Goal: Task Accomplishment & Management: Use online tool/utility

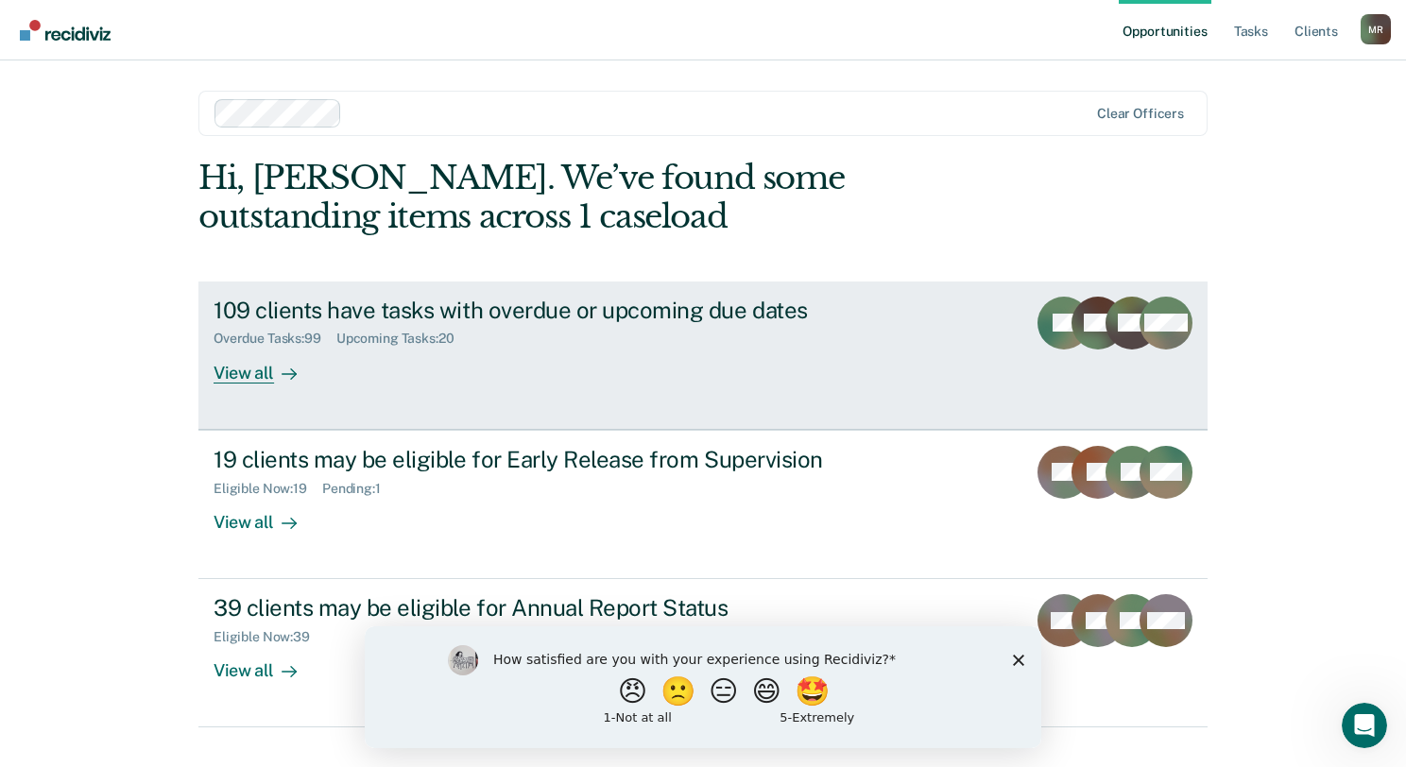
click at [258, 383] on div "View all" at bounding box center [267, 365] width 106 height 37
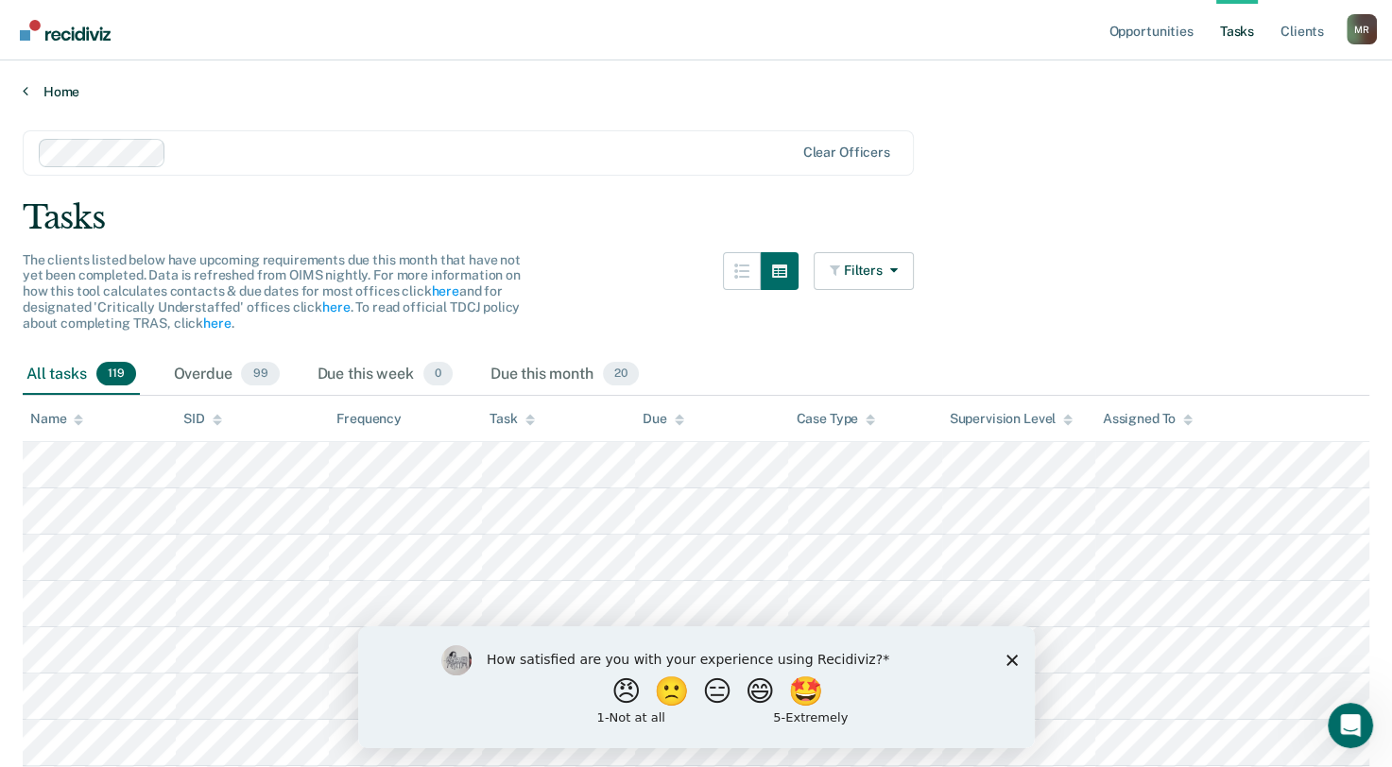
click at [26, 89] on icon at bounding box center [26, 90] width 6 height 15
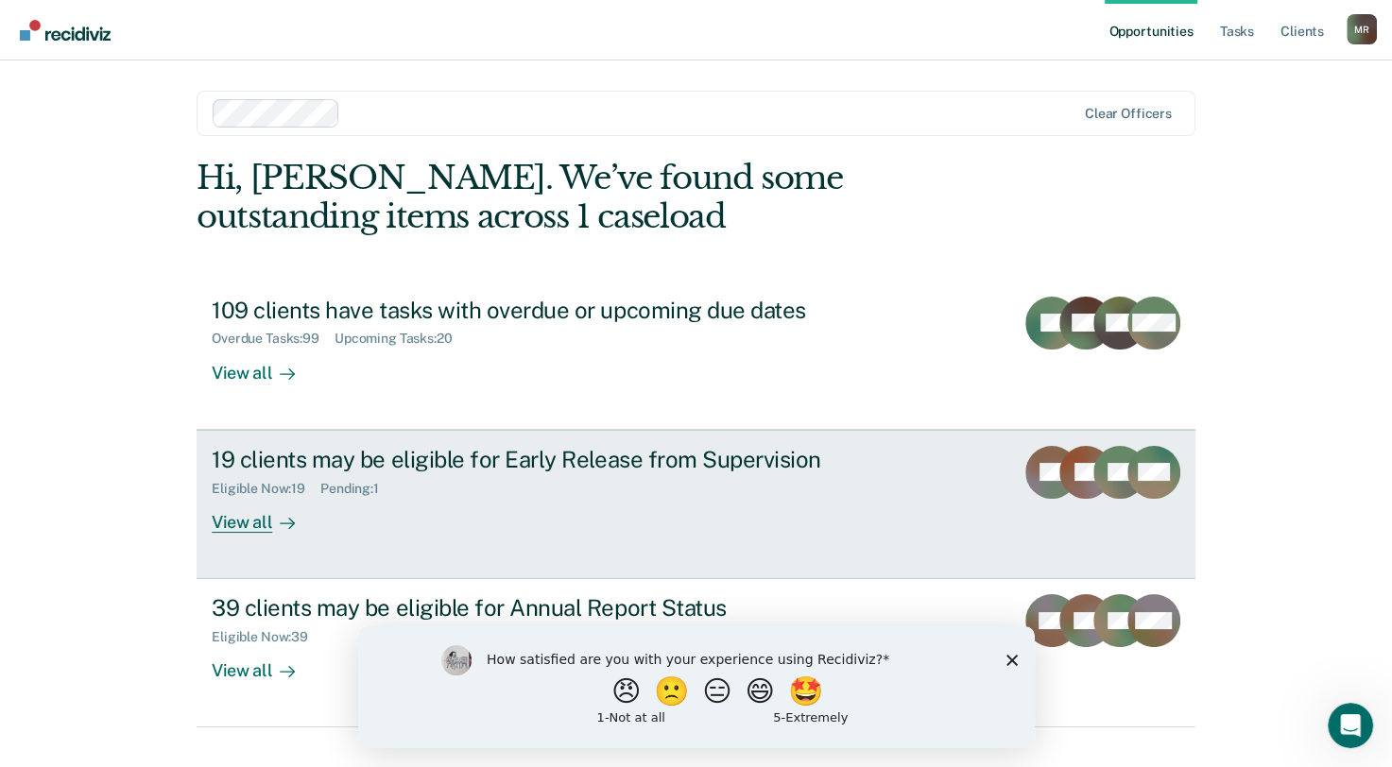
click at [541, 480] on div "Eligible Now : 19 Pending : 1" at bounding box center [543, 485] width 663 height 24
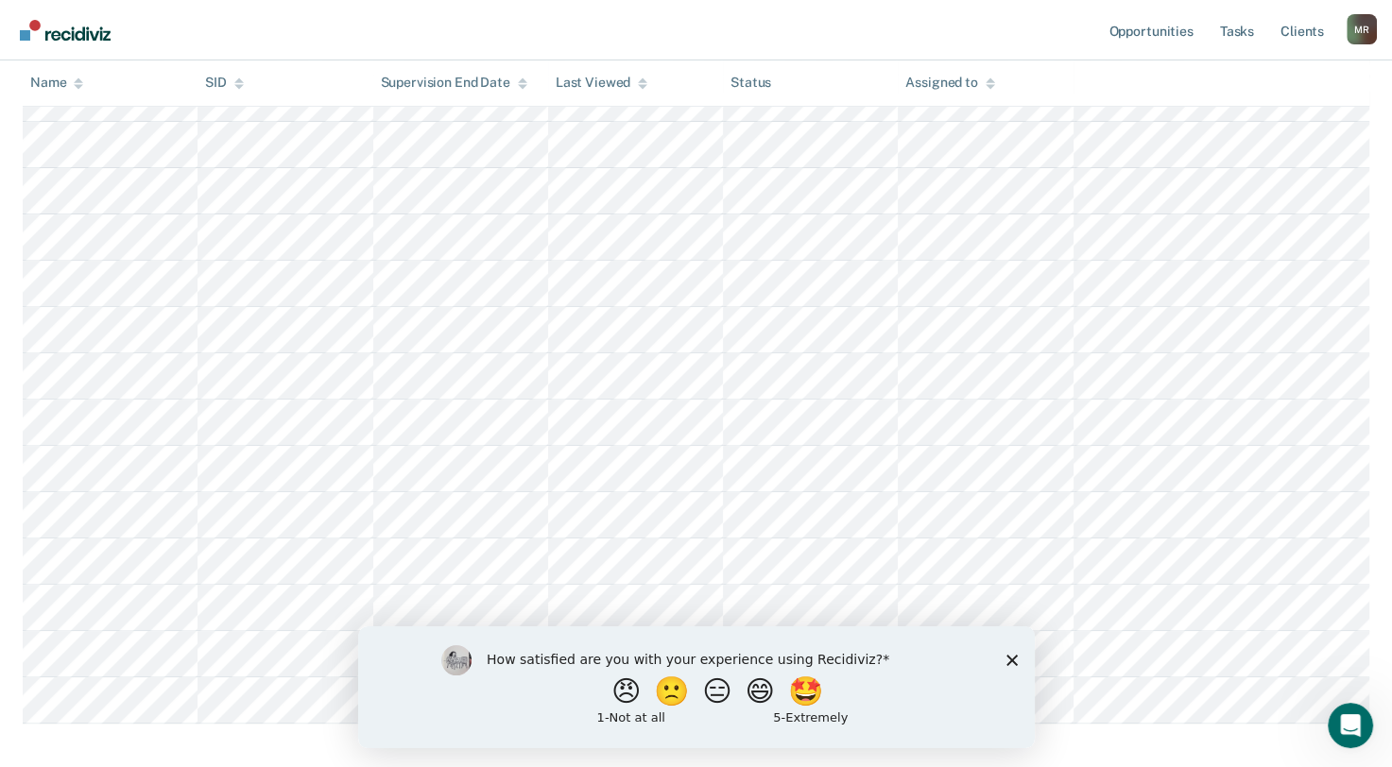
scroll to position [724, 0]
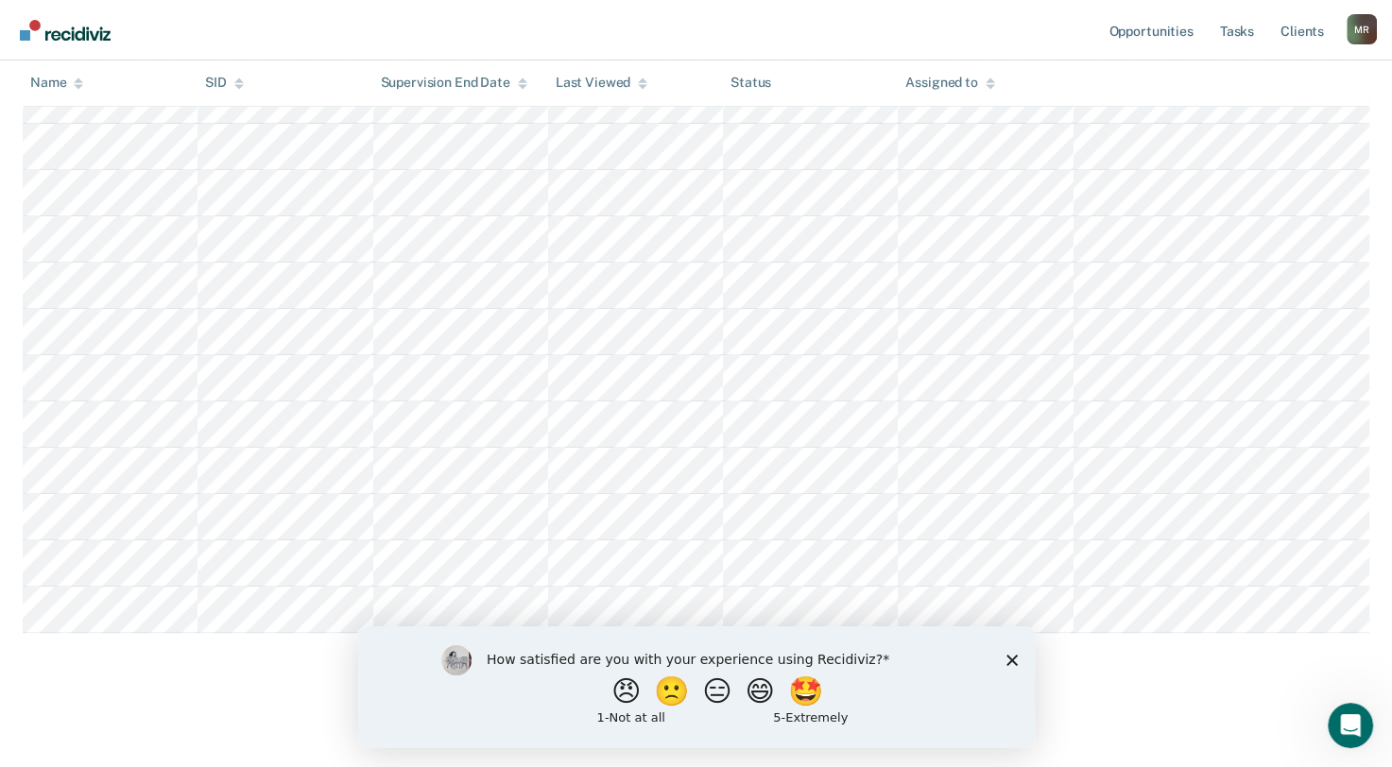
click at [1011, 660] on polygon "Close survey" at bounding box center [1010, 659] width 11 height 11
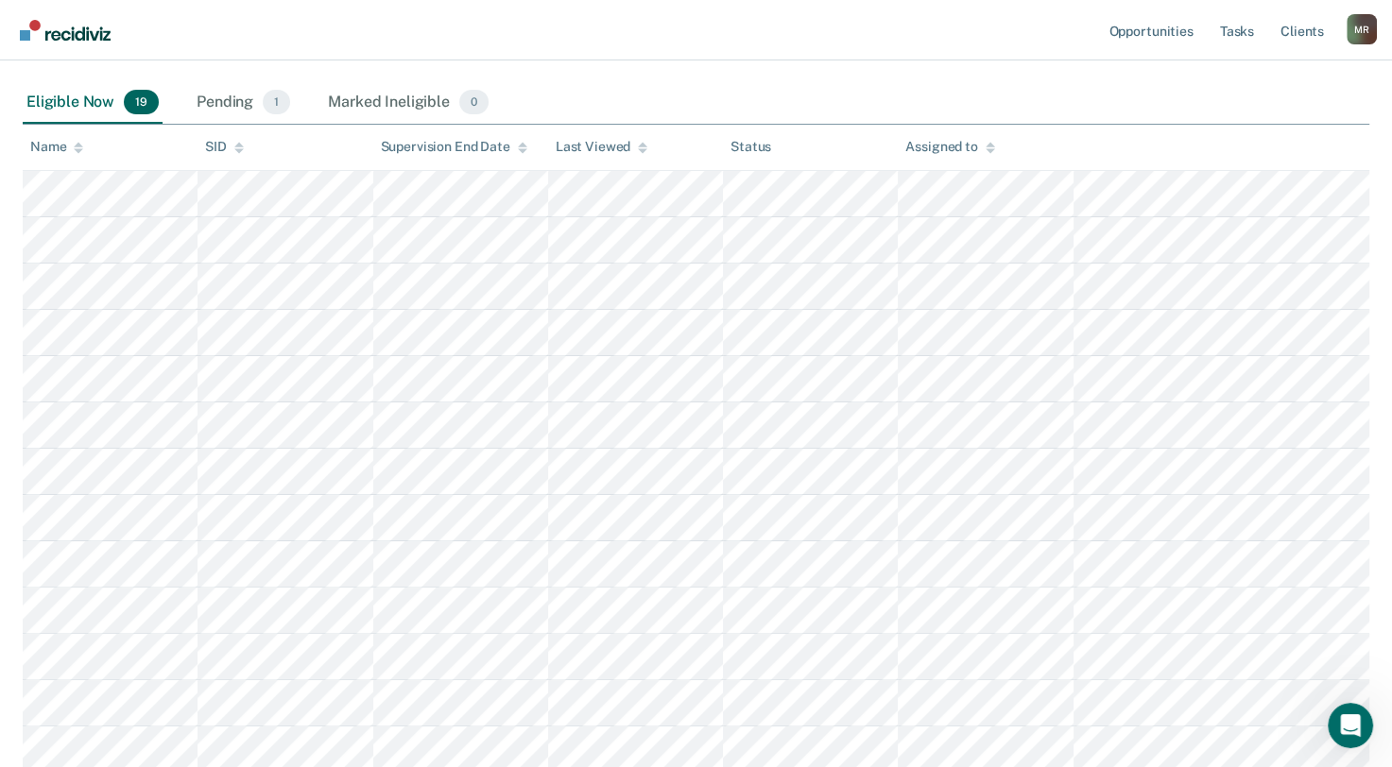
scroll to position [251, 0]
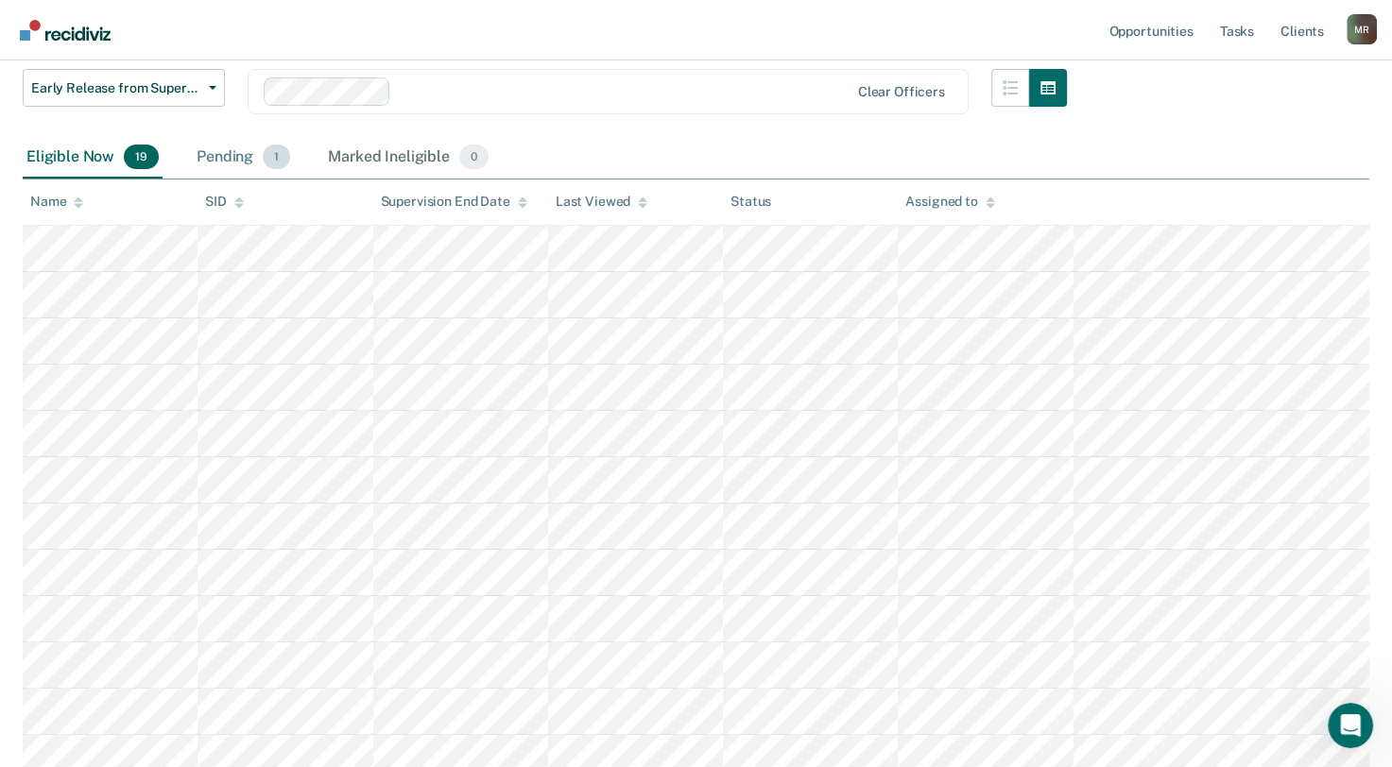
click at [212, 156] on div "Pending 1" at bounding box center [243, 158] width 101 height 42
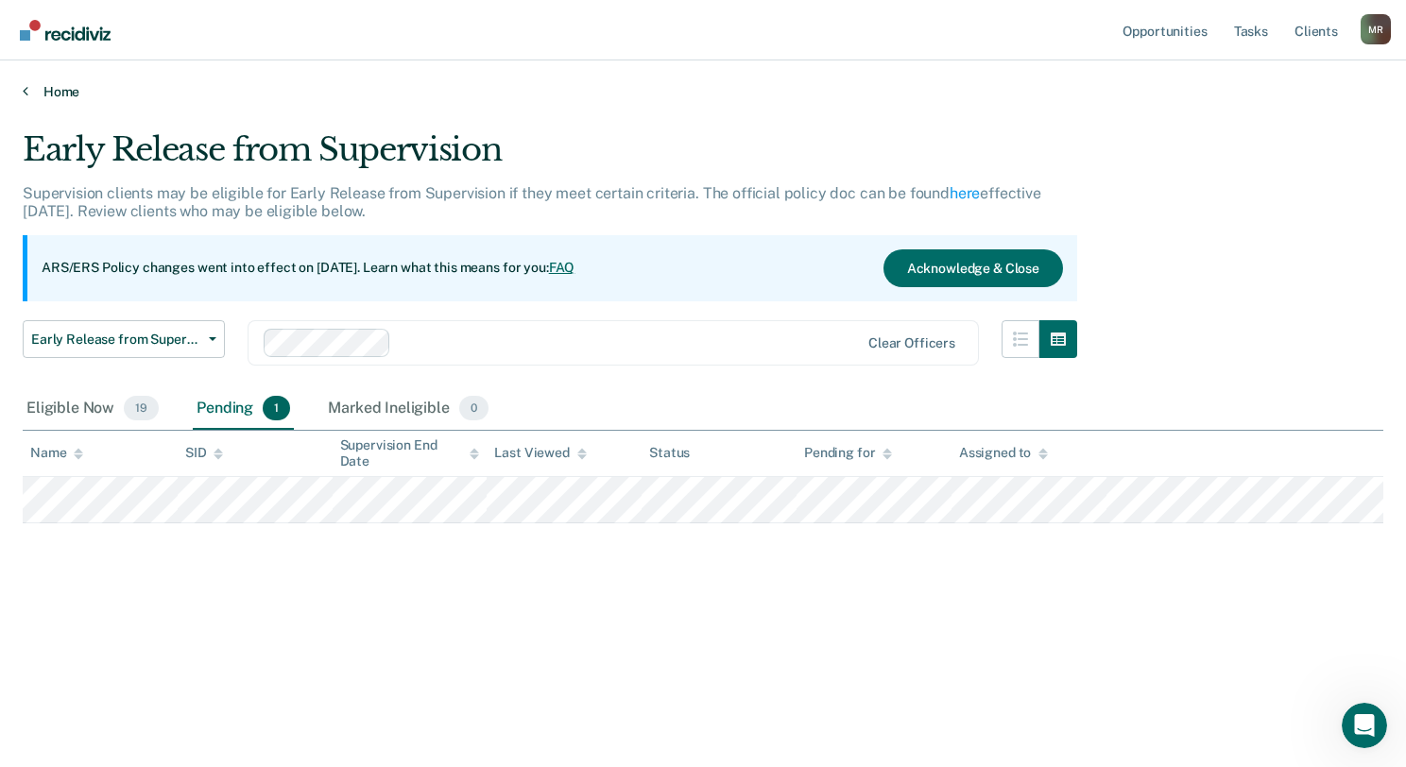
click at [60, 91] on link "Home" at bounding box center [703, 91] width 1361 height 17
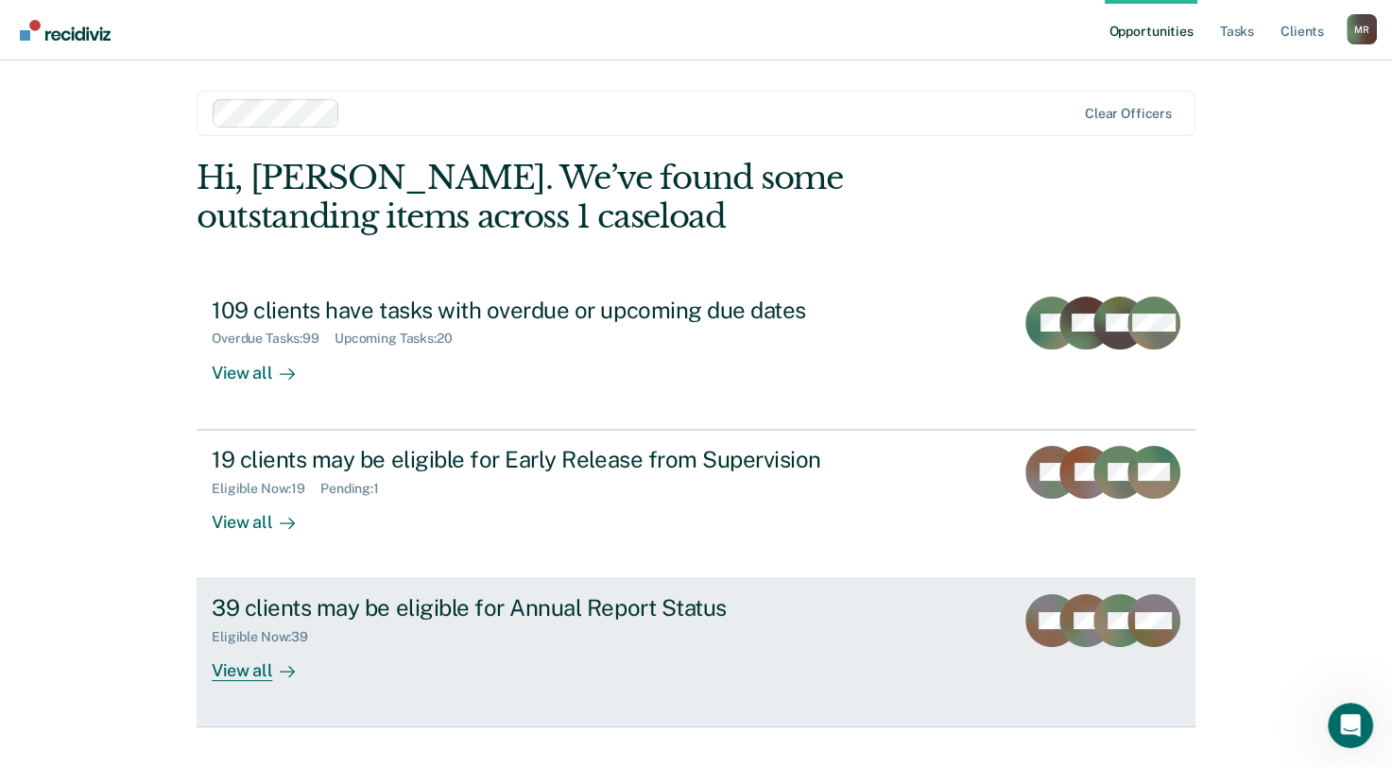
click at [250, 671] on div "View all" at bounding box center [265, 663] width 106 height 37
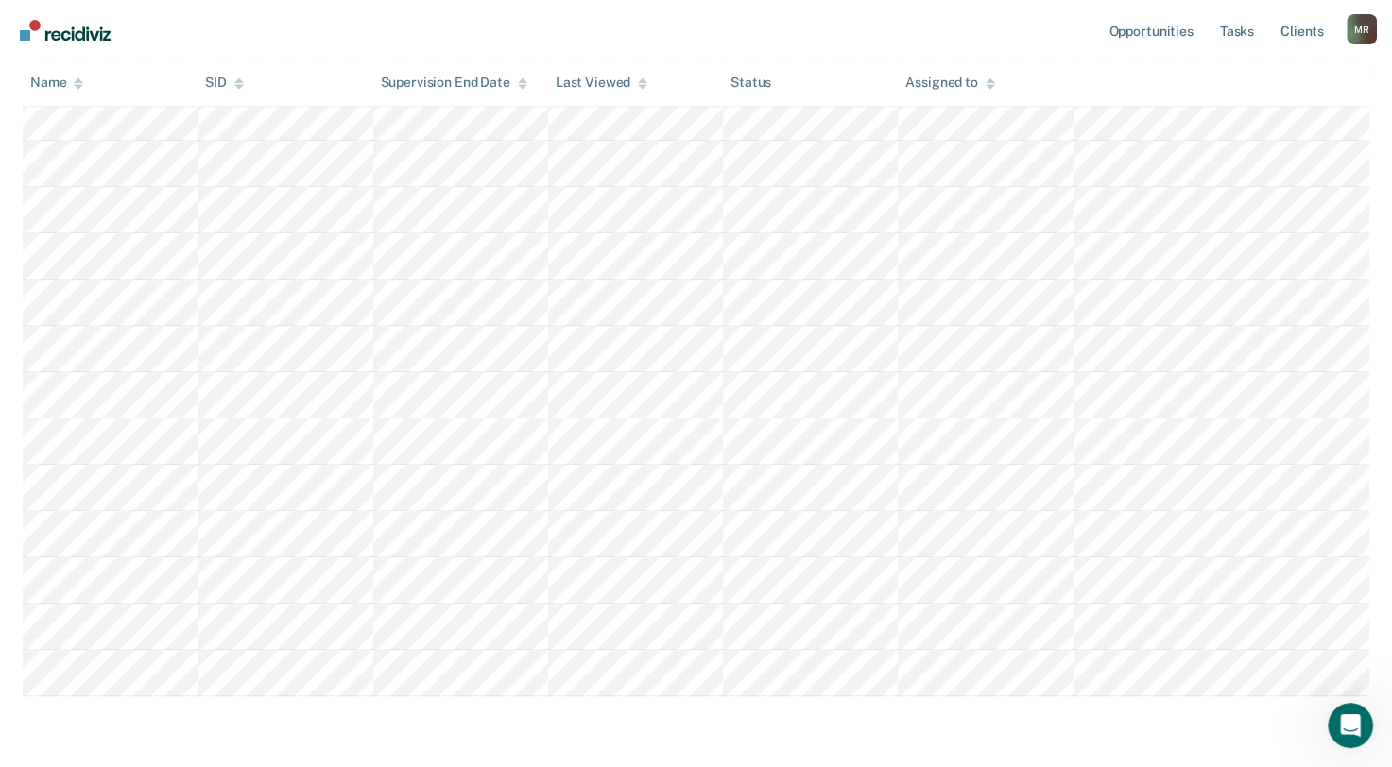
scroll to position [1555, 0]
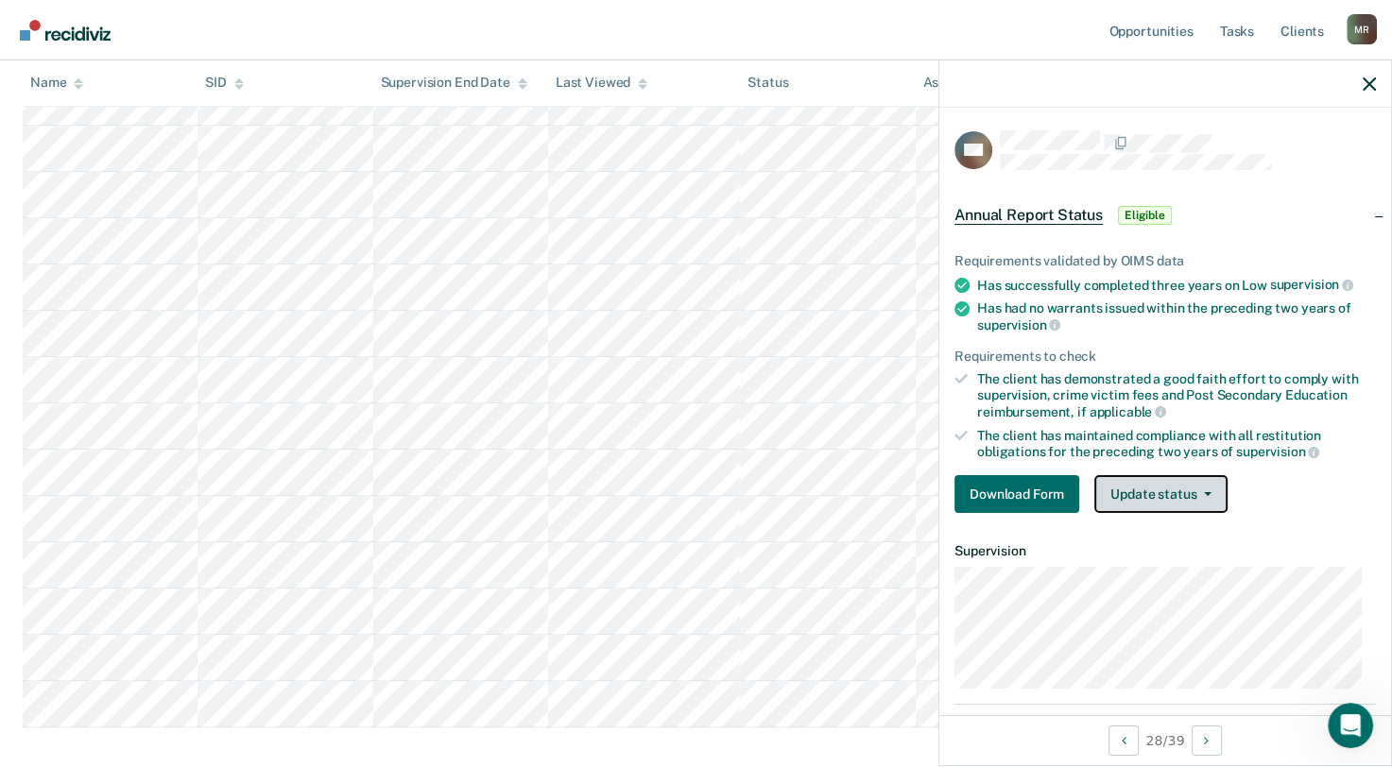
click at [1209, 491] on button "Update status" at bounding box center [1160, 494] width 133 height 38
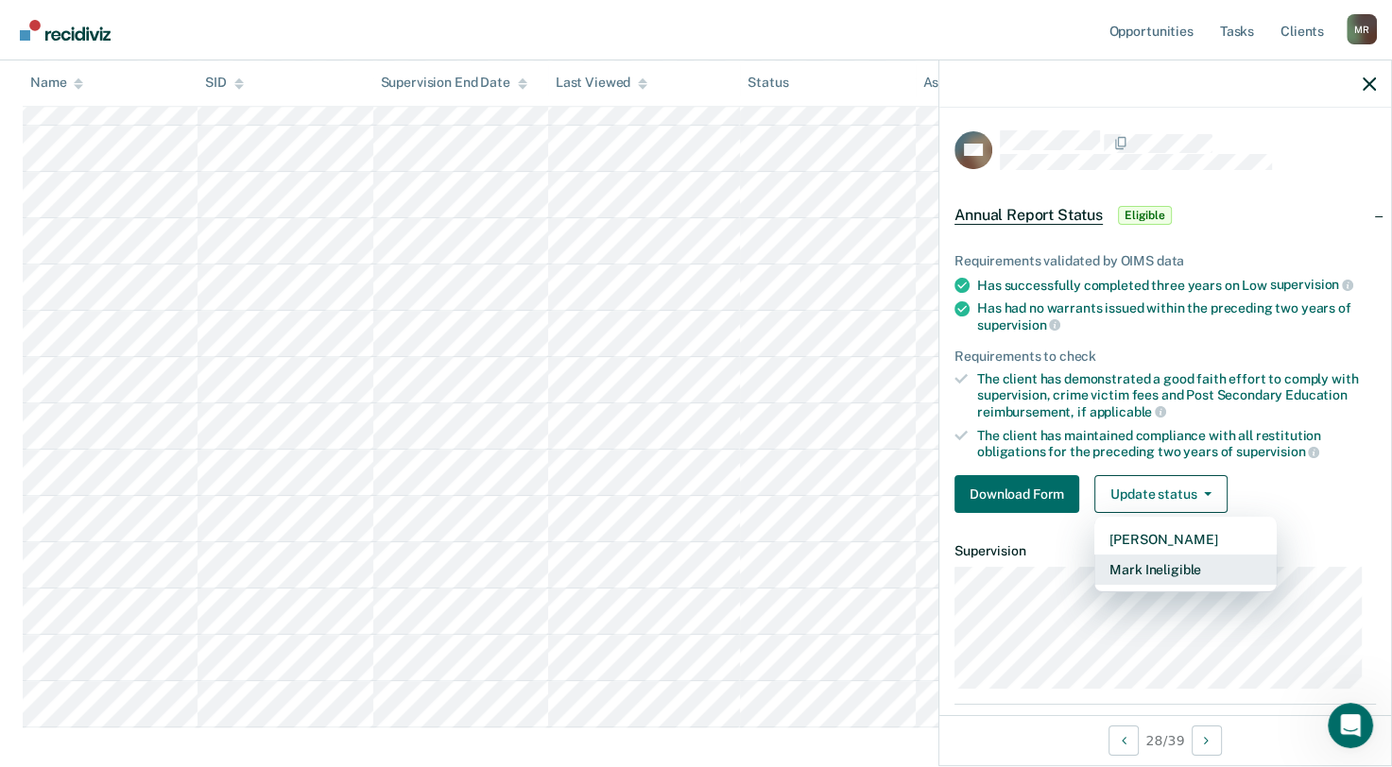
click at [1179, 570] on button "Mark Ineligible" at bounding box center [1185, 570] width 182 height 30
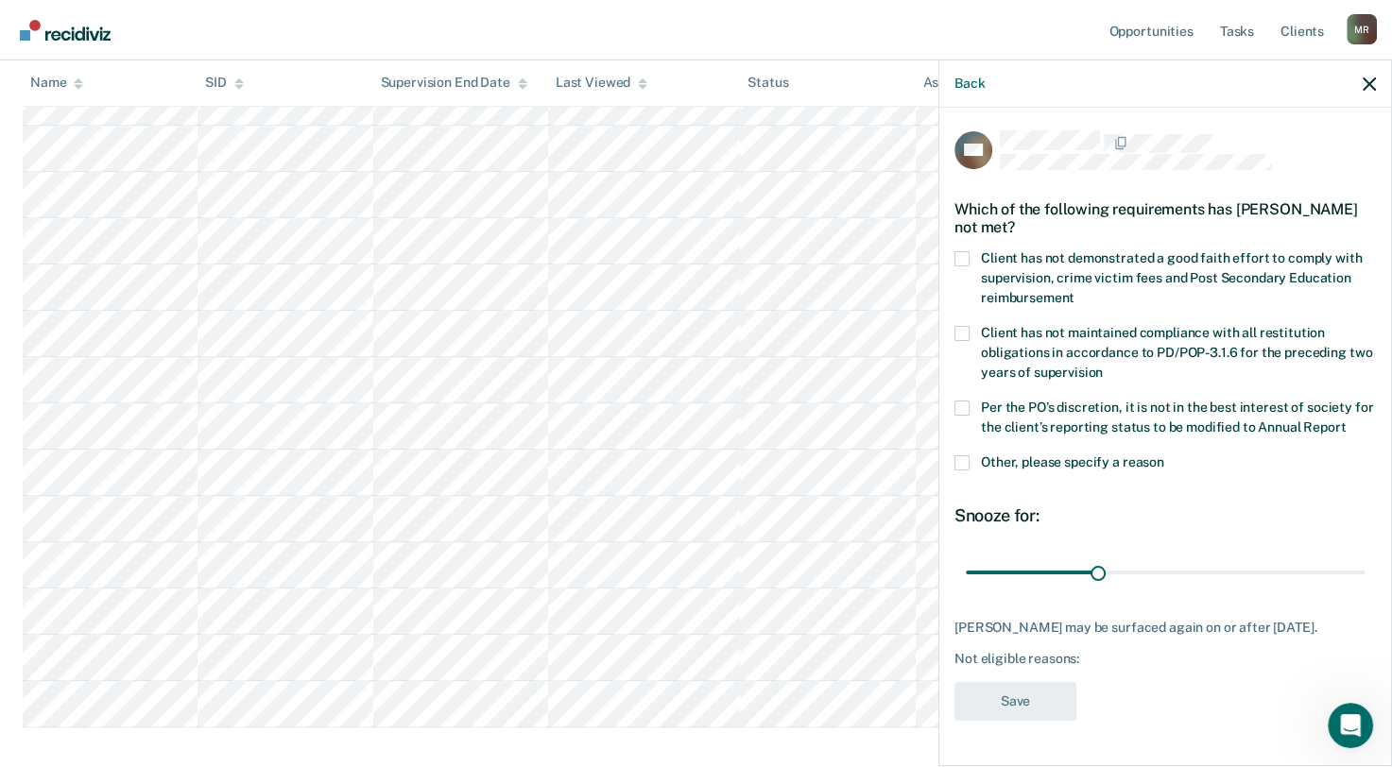
click at [960, 471] on span at bounding box center [961, 462] width 15 height 15
click at [1164, 455] on input "Other, please specify a reason" at bounding box center [1164, 455] width 0 height 0
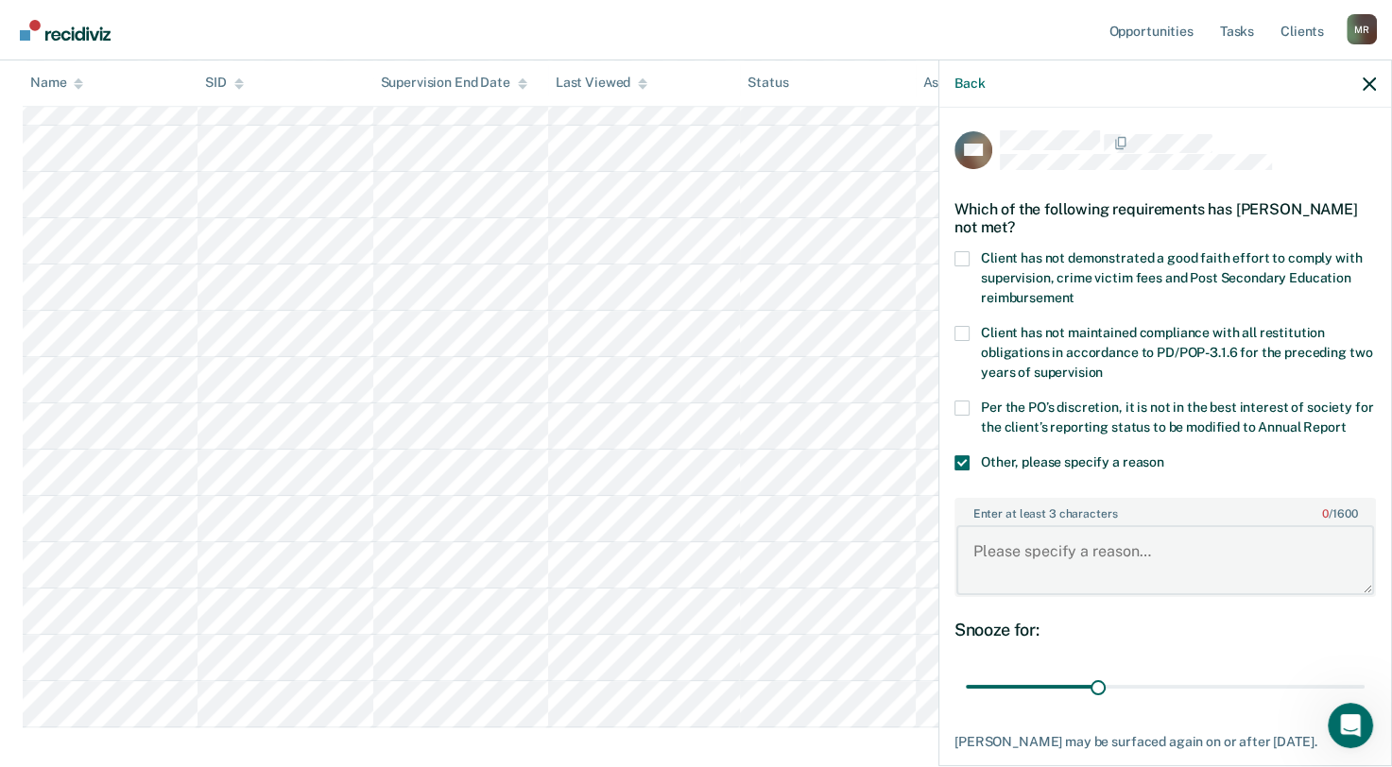
click at [1088, 569] on textarea "Enter at least 3 characters 0 / 1600" at bounding box center [1165, 560] width 418 height 70
type textarea "Client has pending charges"
click at [960, 403] on span at bounding box center [961, 408] width 15 height 15
click at [1345, 420] on input "Per the PO’s discretion, it is not in the best interest of society for the clie…" at bounding box center [1345, 420] width 0 height 0
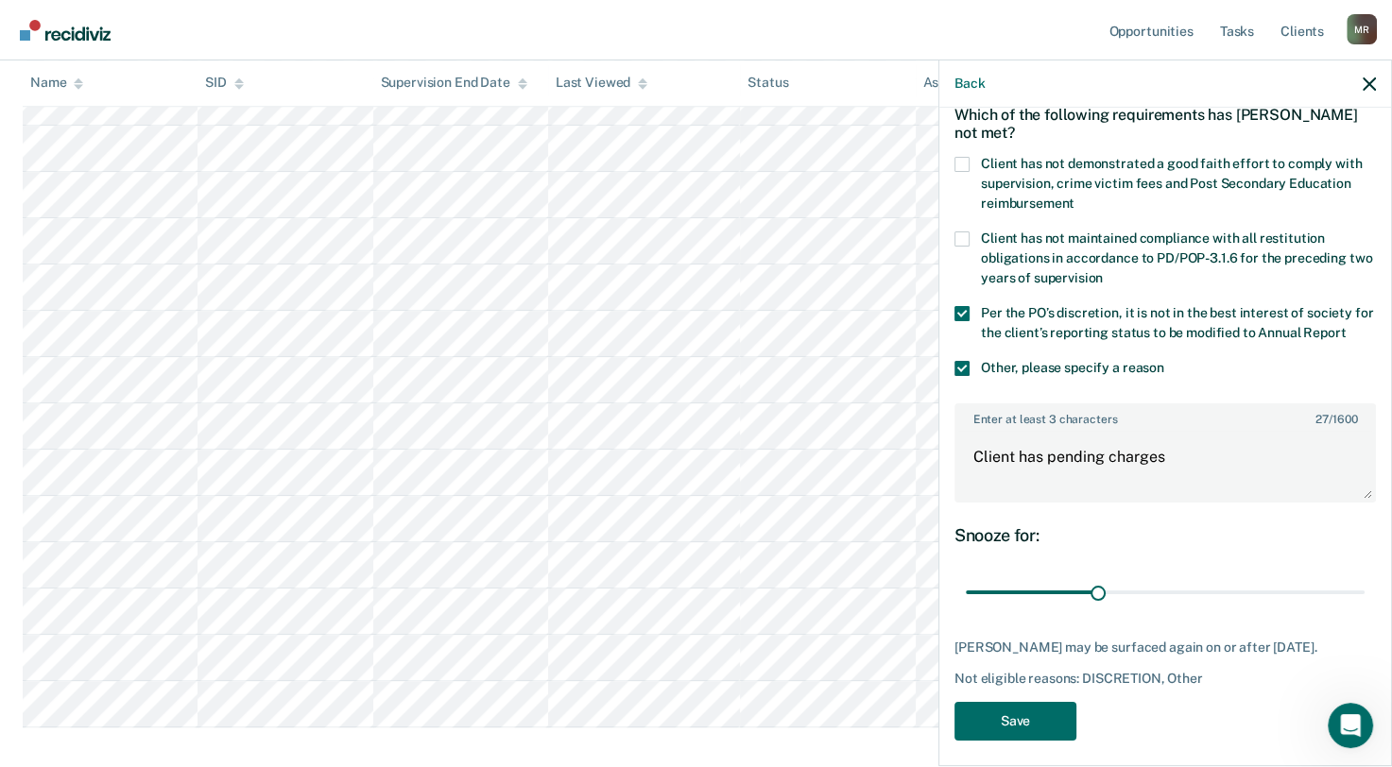
scroll to position [122, 0]
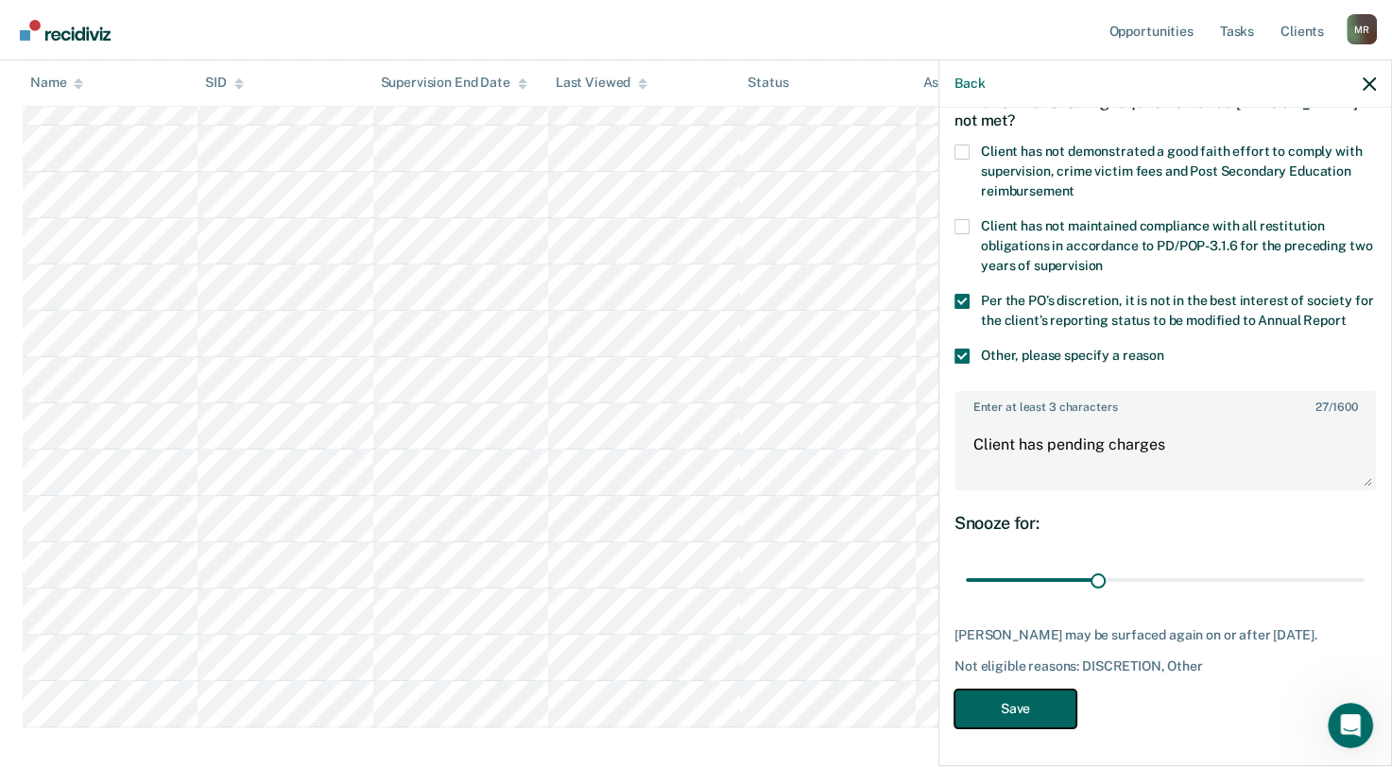
click at [1022, 711] on button "Save" at bounding box center [1015, 709] width 122 height 39
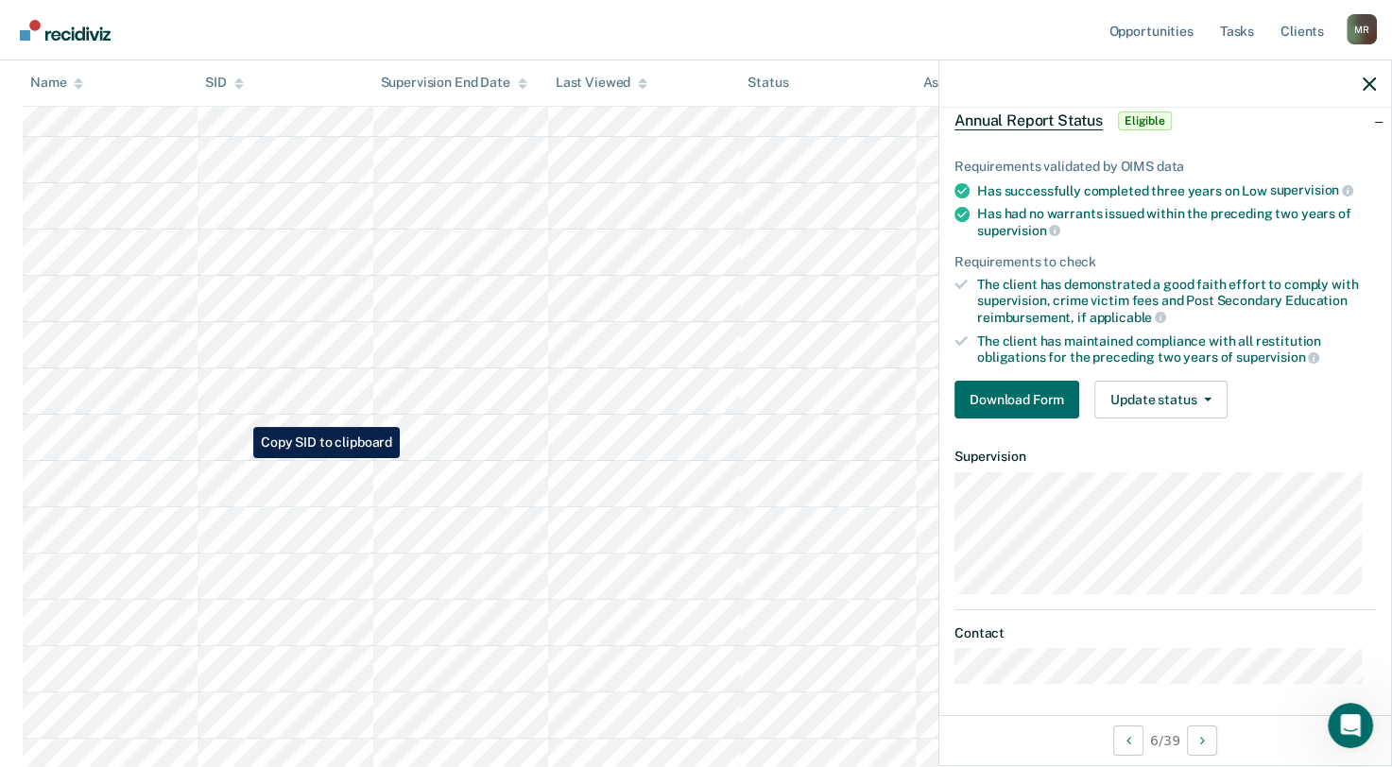
scroll to position [0, 0]
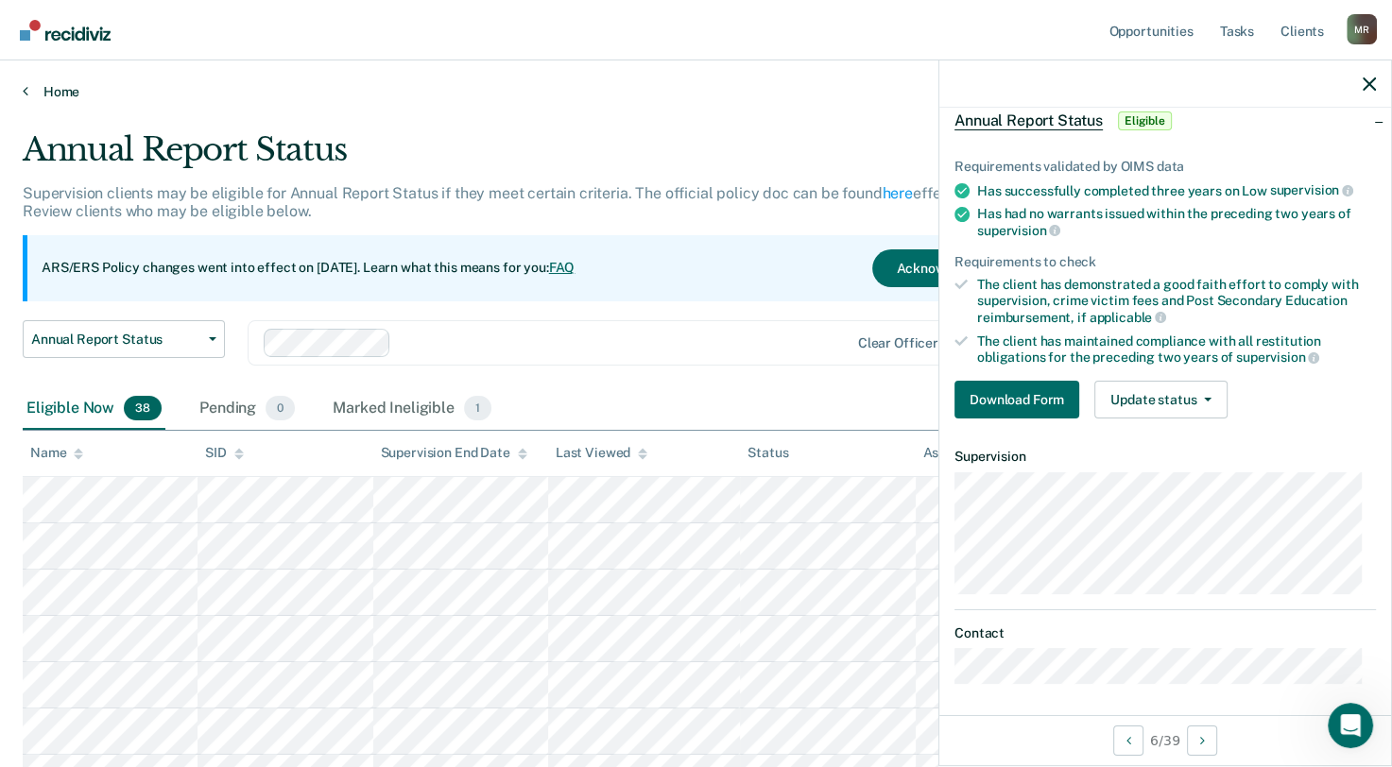
click at [59, 90] on link "Home" at bounding box center [696, 91] width 1346 height 17
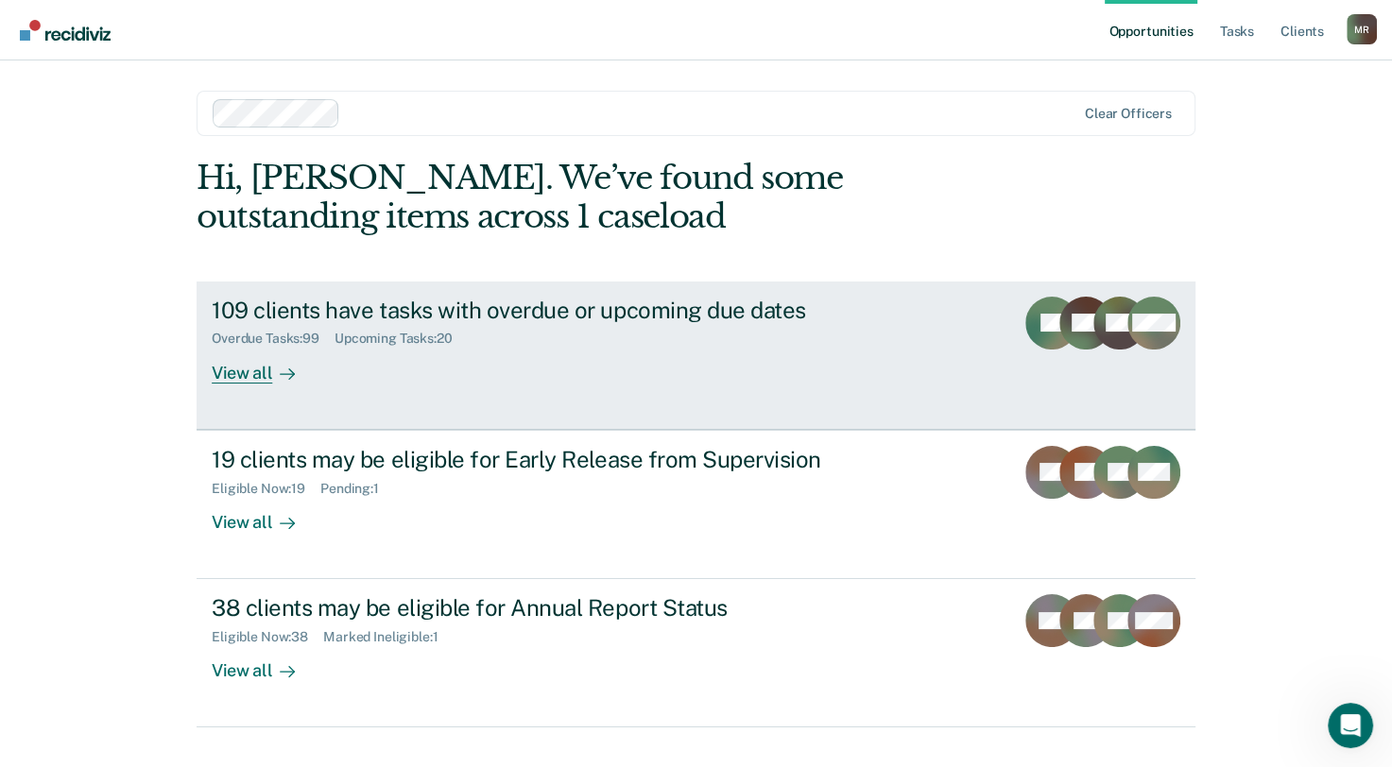
click at [418, 321] on div "109 clients have tasks with overdue or upcoming due dates" at bounding box center [543, 310] width 663 height 27
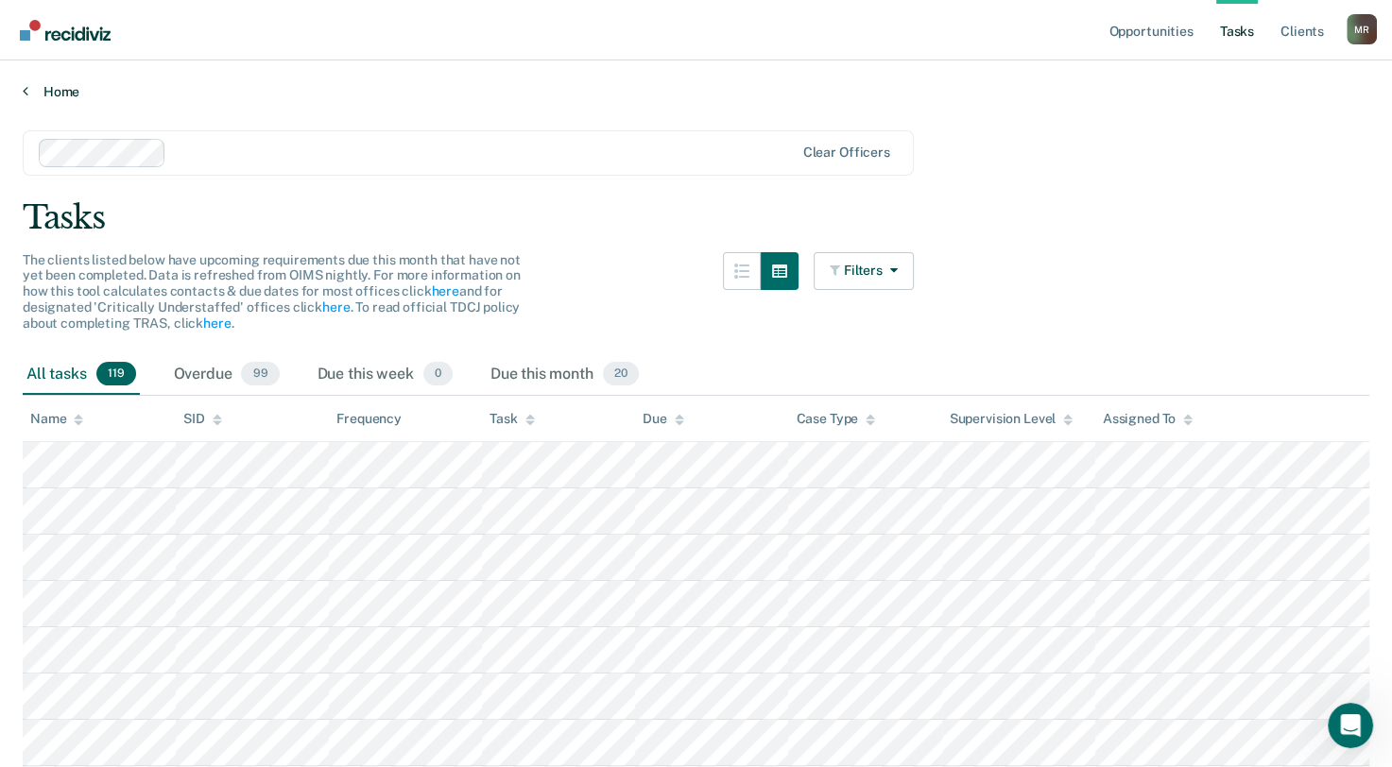
click at [53, 91] on link "Home" at bounding box center [696, 91] width 1346 height 17
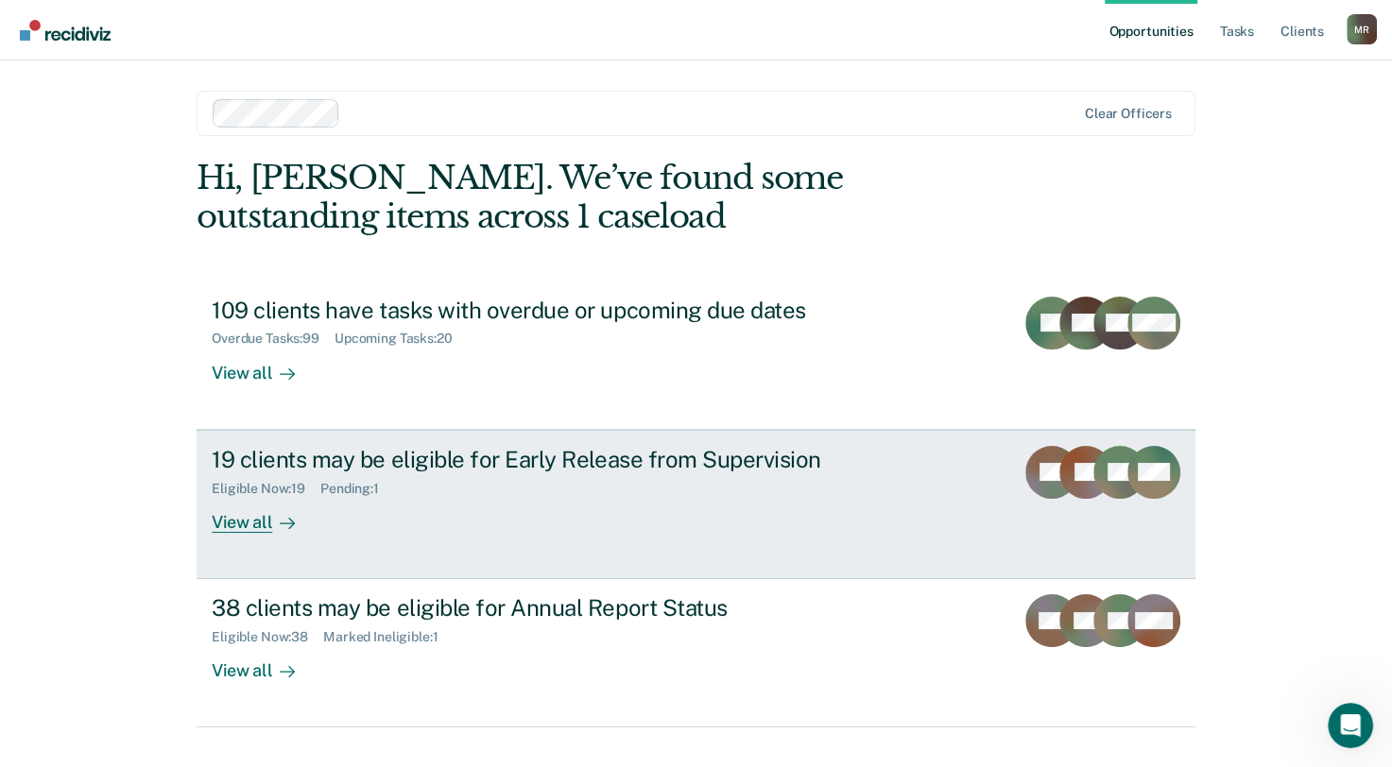
click at [287, 468] on div "19 clients may be eligible for Early Release from Supervision" at bounding box center [543, 459] width 663 height 27
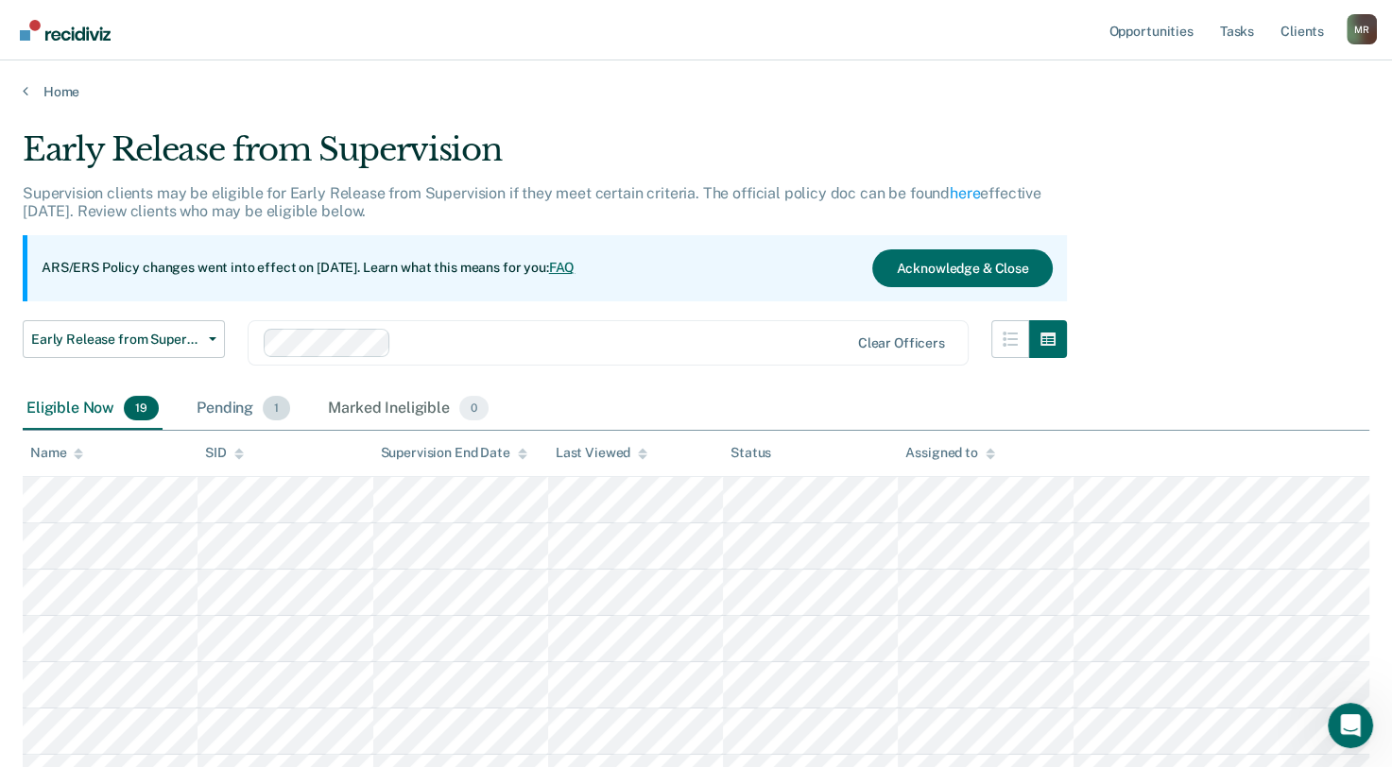
click at [235, 403] on div "Pending 1" at bounding box center [243, 409] width 101 height 42
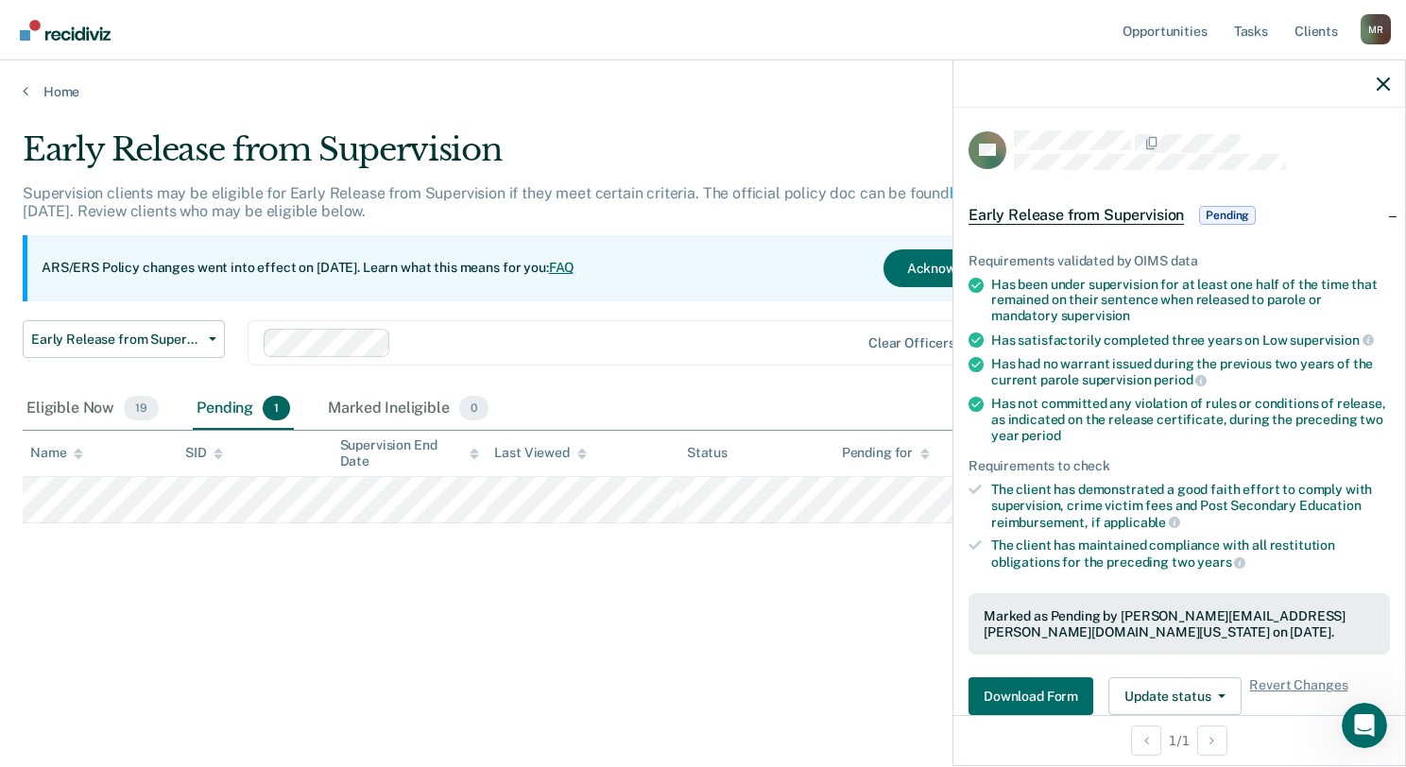
click at [645, 612] on div "Early Release from Supervision Supervision clients may be eligible for Early Re…" at bounding box center [703, 377] width 1361 height 495
click at [1381, 88] on icon "button" at bounding box center [1383, 83] width 13 height 13
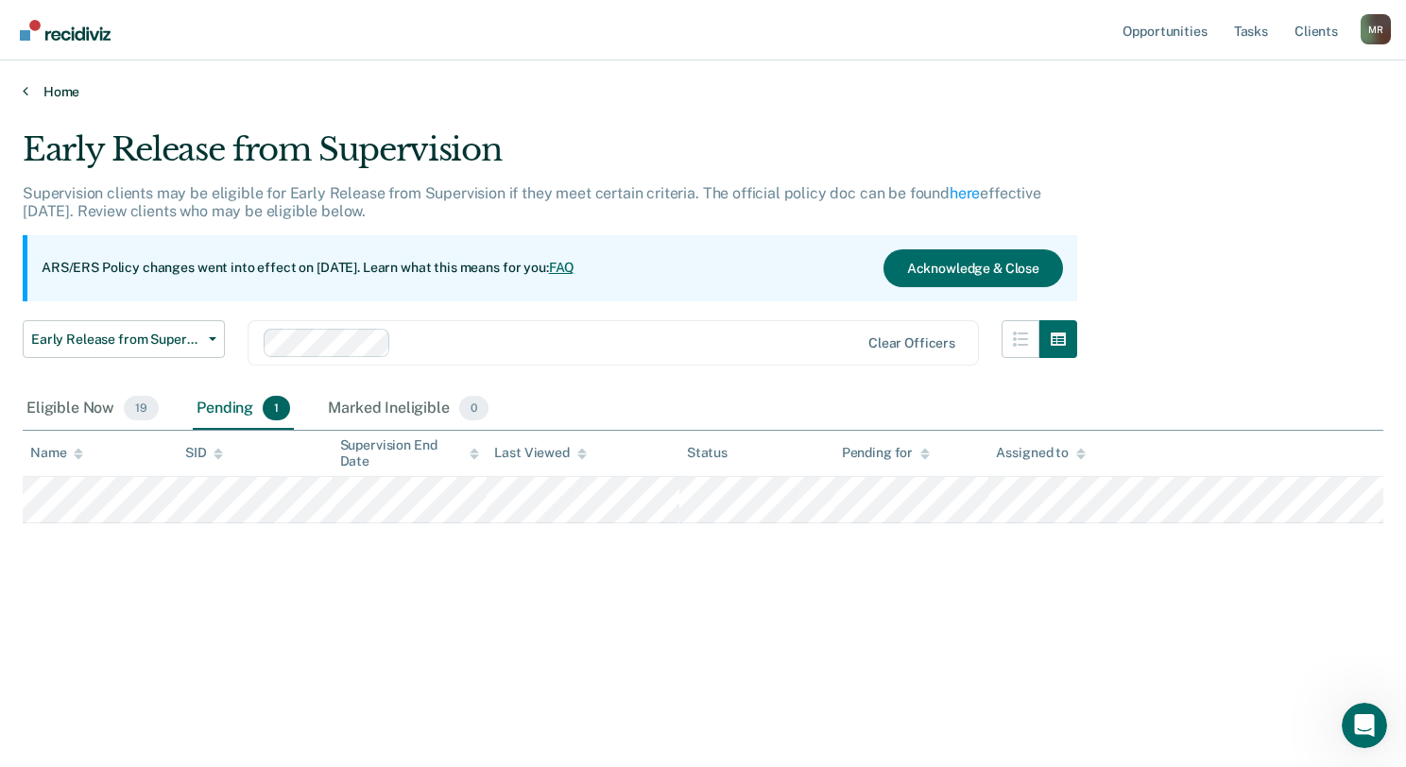
click at [25, 90] on icon at bounding box center [26, 90] width 6 height 15
